Goal: Find specific page/section: Find specific page/section

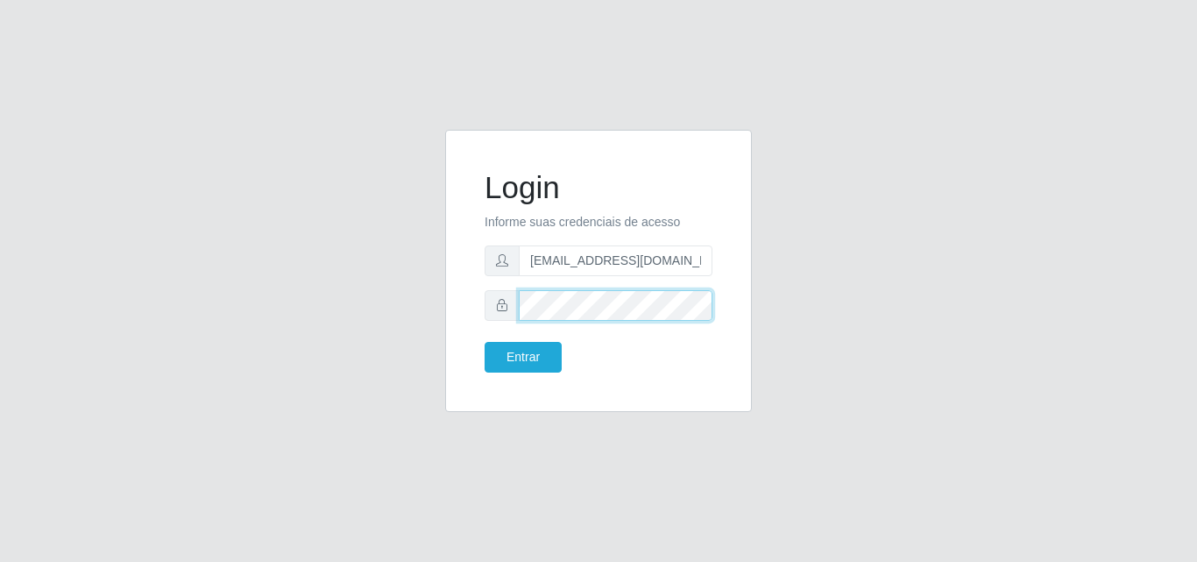
click at [485, 342] on button "Entrar" at bounding box center [523, 357] width 77 height 31
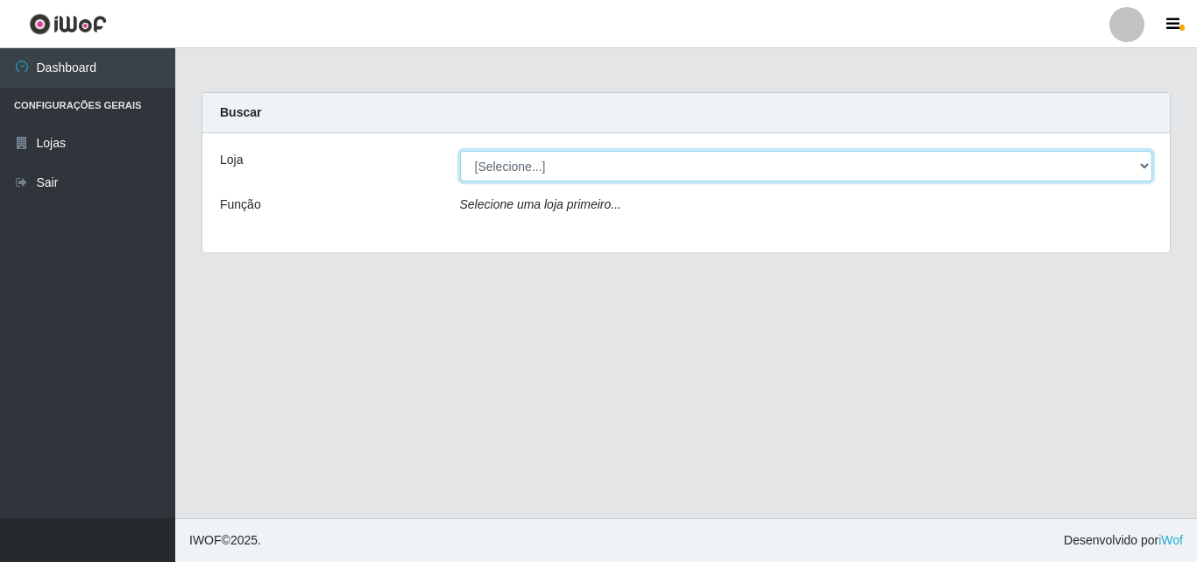
click at [1138, 162] on select "[Selecione...] Corte Fácil - Unidade Emaús" at bounding box center [806, 166] width 693 height 31
select select "201"
click at [460, 151] on select "[Selecione...] Corte Fácil - Unidade Emaús" at bounding box center [806, 166] width 693 height 31
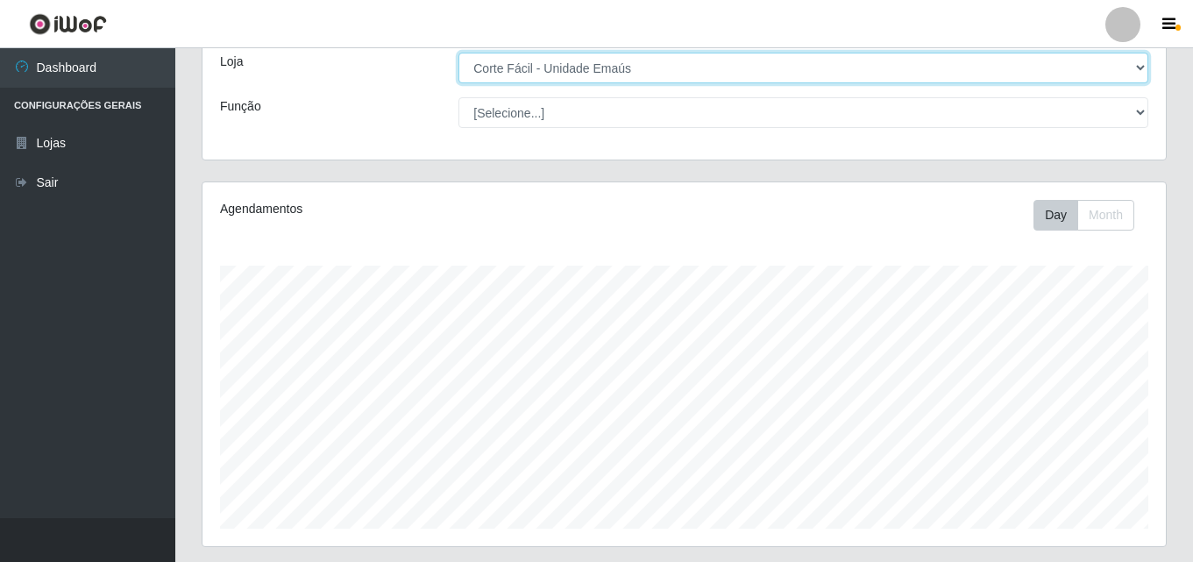
scroll to position [290, 0]
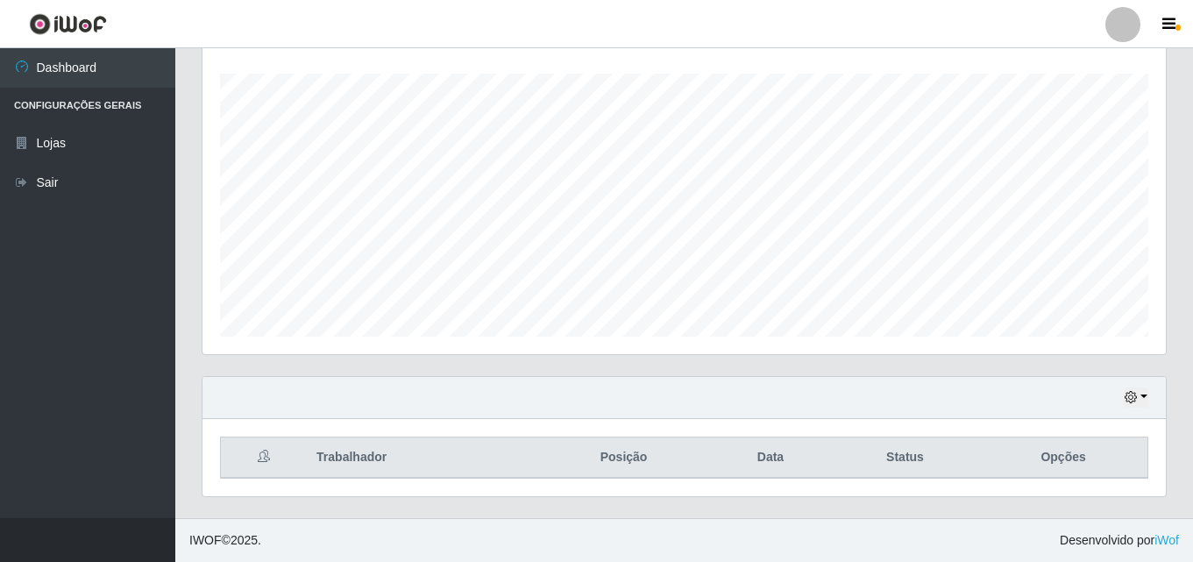
click at [1141, 385] on div "Hoje 1 dia 3 dias 1 Semana Não encerrados" at bounding box center [683, 398] width 963 height 42
click at [1137, 390] on button "button" at bounding box center [1135, 397] width 25 height 20
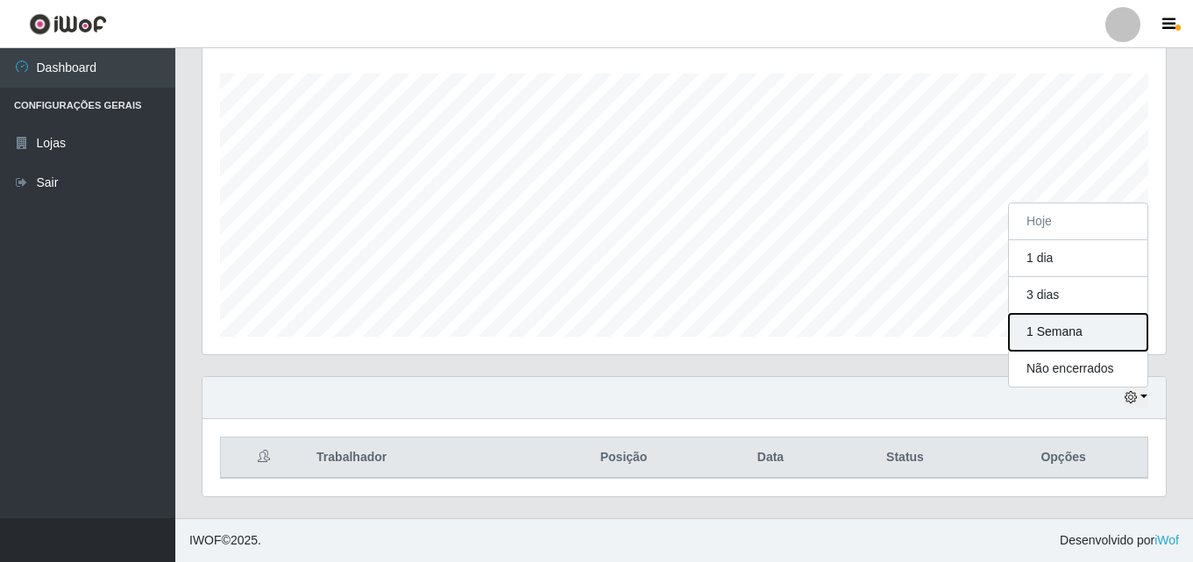
click at [1038, 330] on button "1 Semana" at bounding box center [1078, 332] width 138 height 37
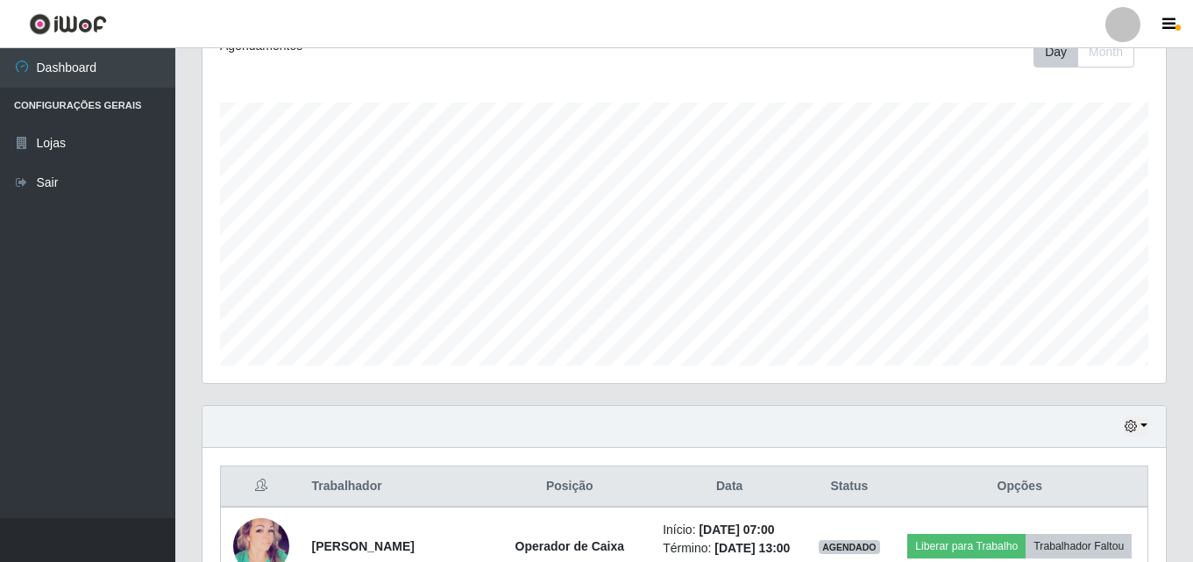
scroll to position [263, 0]
click at [1128, 424] on icon "button" at bounding box center [1130, 424] width 12 height 12
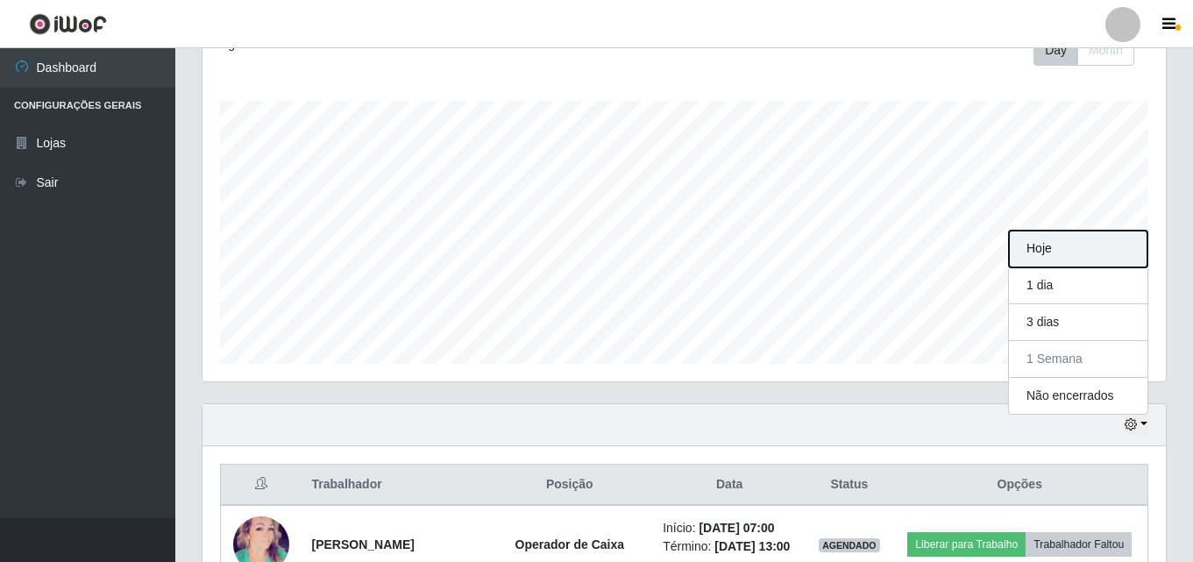
click at [1048, 256] on button "Hoje" at bounding box center [1078, 248] width 138 height 37
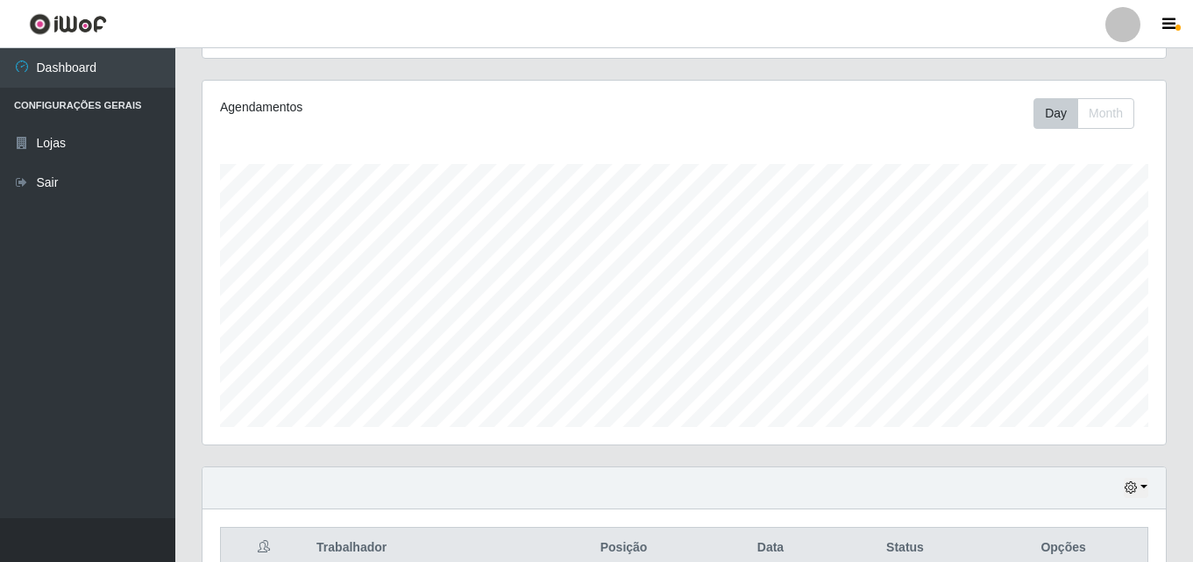
scroll to position [115, 0]
